Goal: Navigation & Orientation: Find specific page/section

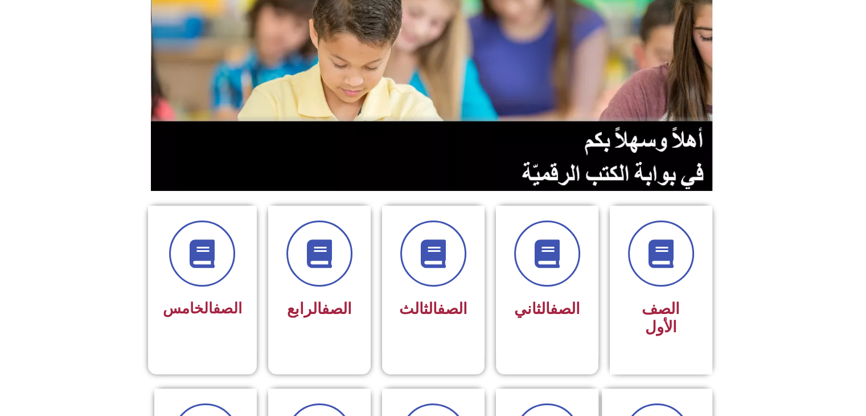
scroll to position [137, 0]
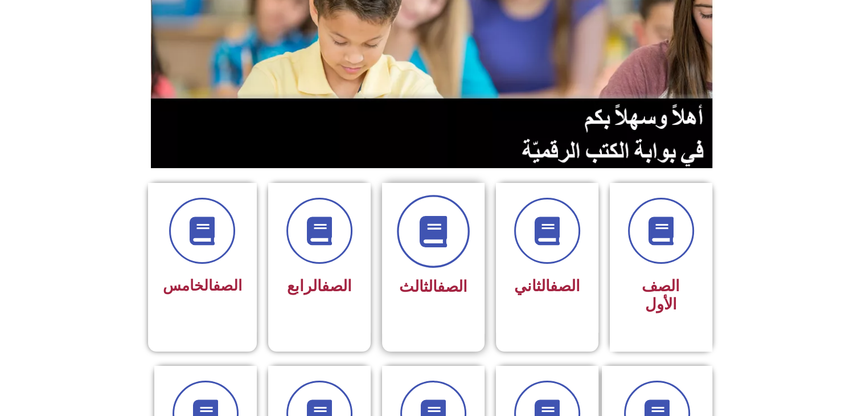
click at [447, 256] on span at bounding box center [433, 231] width 73 height 73
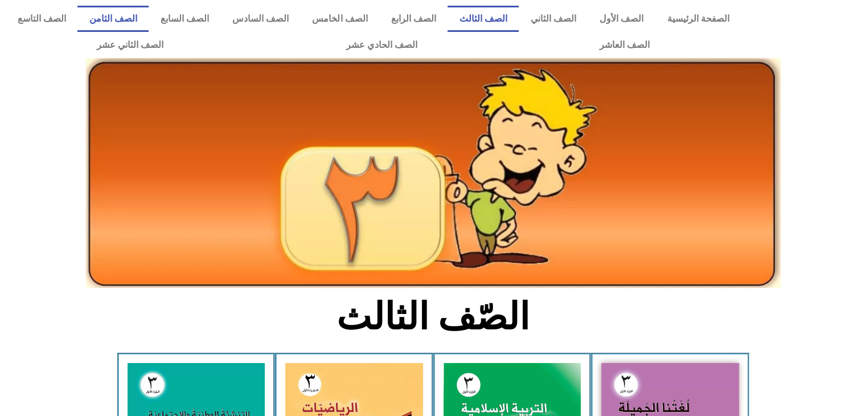
drag, startPoint x: 0, startPoint y: 0, endPoint x: 189, endPoint y: 24, distance: 190.6
click at [149, 24] on link "الصف الثامن" at bounding box center [112, 19] width 71 height 26
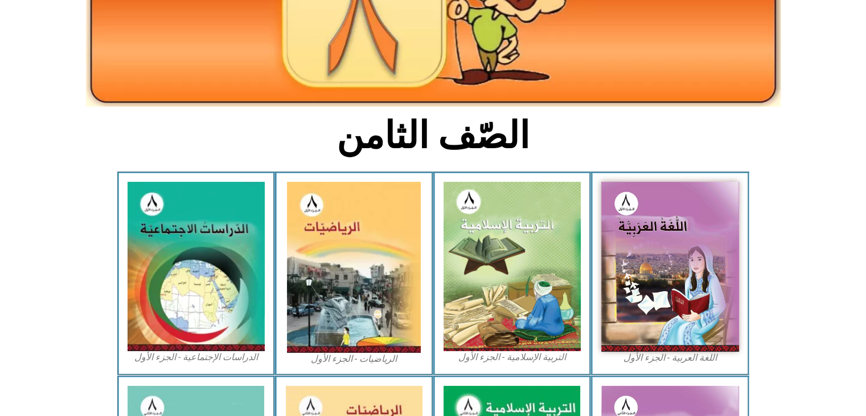
scroll to position [205, 0]
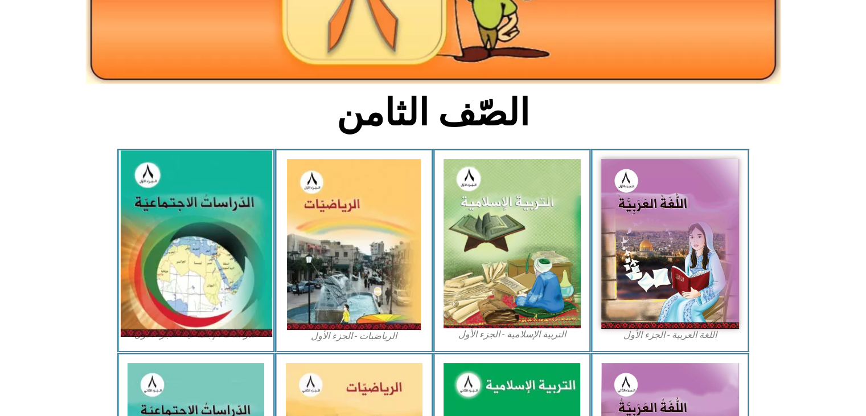
click at [220, 236] on img at bounding box center [196, 243] width 152 height 186
click at [195, 206] on img at bounding box center [196, 243] width 152 height 186
click at [237, 242] on img at bounding box center [196, 243] width 152 height 186
click at [202, 242] on img at bounding box center [196, 243] width 152 height 186
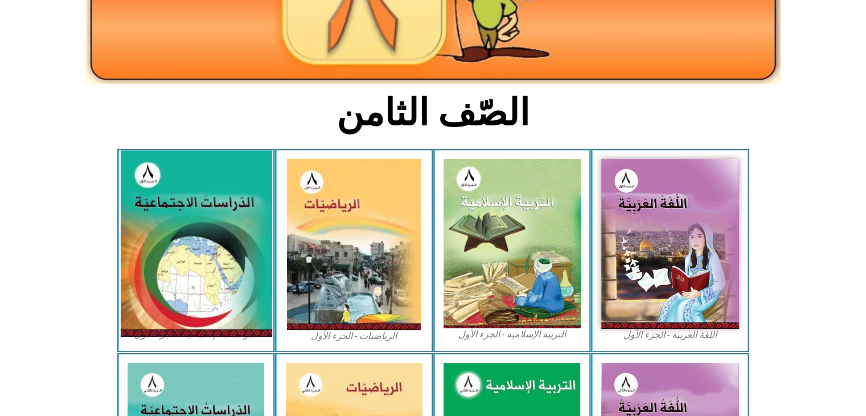
scroll to position [568, 0]
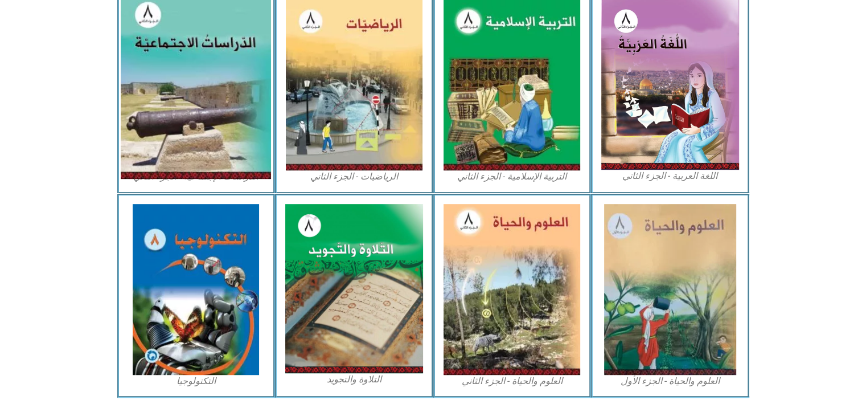
click at [187, 30] on img at bounding box center [196, 85] width 150 height 188
